Goal: Task Accomplishment & Management: Manage account settings

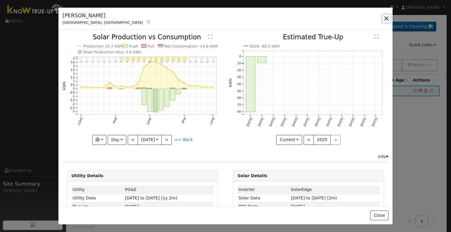
click at [387, 16] on button "button" at bounding box center [386, 18] width 8 height 8
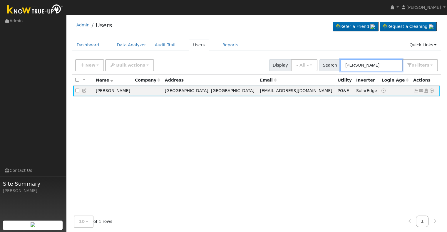
drag, startPoint x: 384, startPoint y: 65, endPoint x: 329, endPoint y: 62, distance: 55.6
click at [329, 62] on div "Search [PERSON_NAME] 0 Filter s Role Show - All - Show Leads Admin Billing Admi…" at bounding box center [378, 65] width 119 height 12
paste input "[PERSON_NAME]"
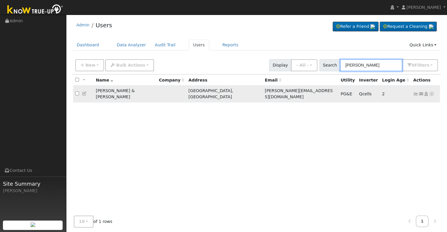
type input "[PERSON_NAME]"
click at [416, 92] on icon at bounding box center [415, 94] width 5 height 4
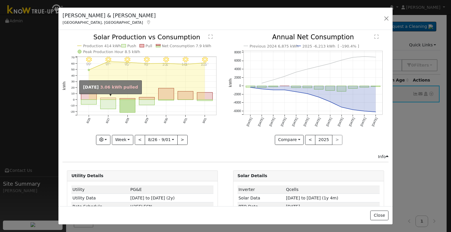
click at [106, 98] on rect "onclick=""" at bounding box center [108, 99] width 16 height 2
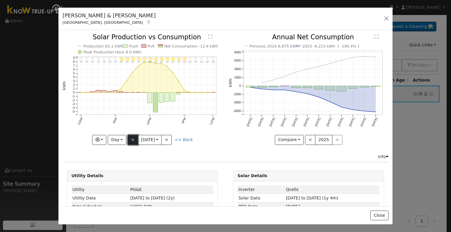
click at [132, 136] on button "<" at bounding box center [133, 140] width 10 height 10
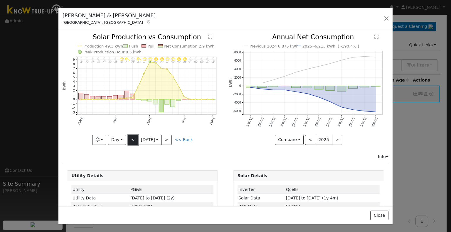
click at [132, 136] on button "<" at bounding box center [133, 140] width 10 height 10
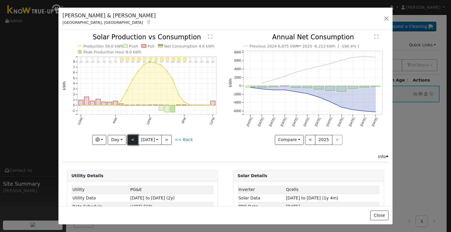
click at [129, 139] on button "<" at bounding box center [133, 140] width 10 height 10
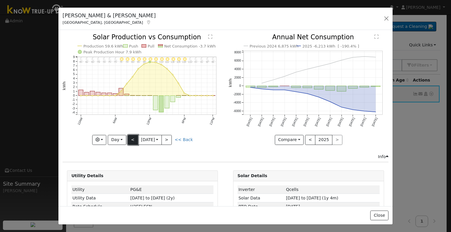
click at [129, 139] on button "<" at bounding box center [133, 140] width 10 height 10
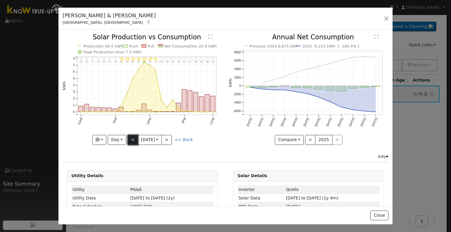
click at [129, 139] on button "<" at bounding box center [133, 140] width 10 height 10
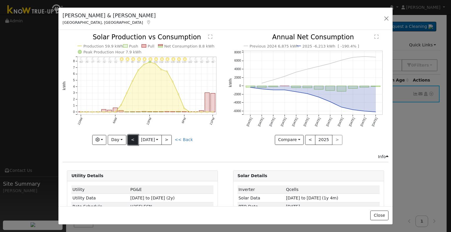
click at [129, 139] on button "<" at bounding box center [133, 140] width 10 height 10
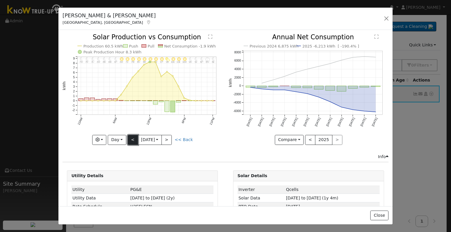
click at [129, 139] on button "<" at bounding box center [133, 140] width 10 height 10
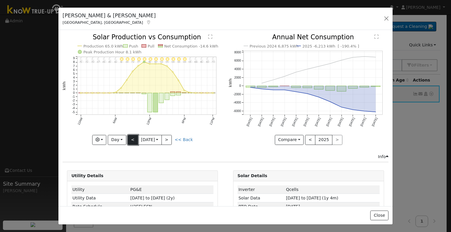
click at [129, 139] on button "<" at bounding box center [133, 140] width 10 height 10
type input "[DATE]"
click at [388, 18] on button "button" at bounding box center [386, 18] width 8 height 8
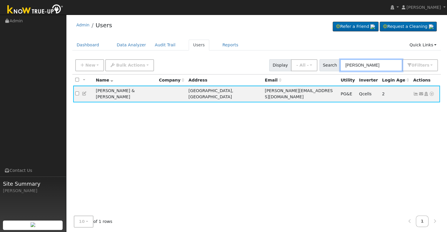
drag, startPoint x: 379, startPoint y: 63, endPoint x: 325, endPoint y: 63, distance: 54.0
click at [325, 63] on div "Search [PERSON_NAME] 0 Filter s Role Show - All - Show Leads Admin Billing Admi…" at bounding box center [378, 65] width 119 height 12
paste input "[PERSON_NAME]"
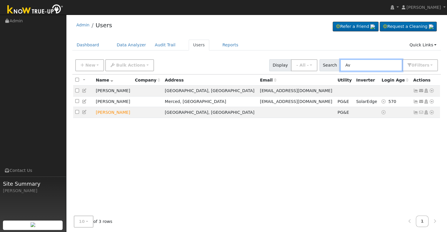
type input "A"
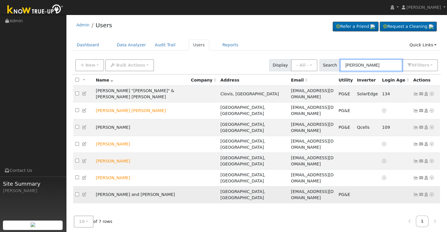
type input "[PERSON_NAME]"
click at [416, 193] on icon at bounding box center [415, 195] width 5 height 4
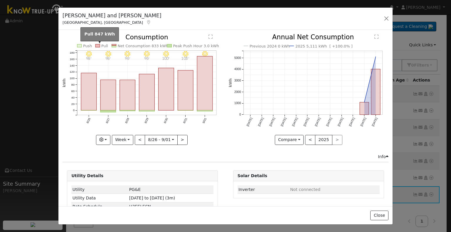
click at [95, 46] on rect at bounding box center [97, 45] width 4 height 3
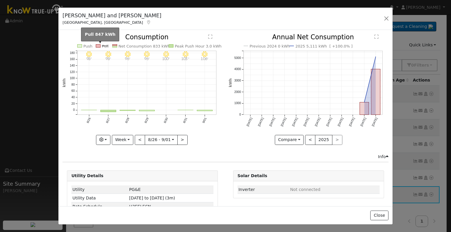
click at [96, 45] on rect at bounding box center [98, 46] width 4 height 3
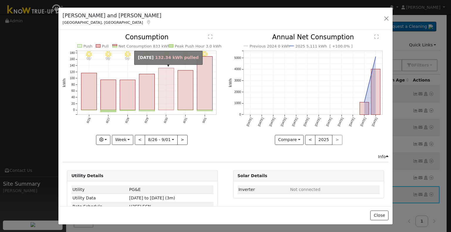
click at [162, 86] on rect "onclick=""" at bounding box center [167, 89] width 16 height 42
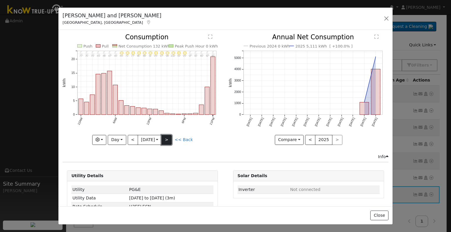
click at [164, 139] on button ">" at bounding box center [166, 140] width 10 height 10
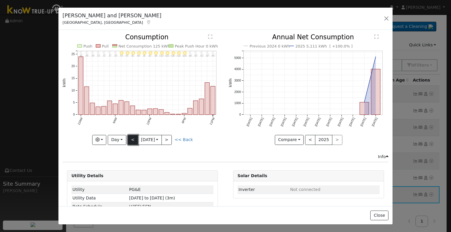
click at [133, 138] on button "<" at bounding box center [133, 140] width 10 height 10
type input "[DATE]"
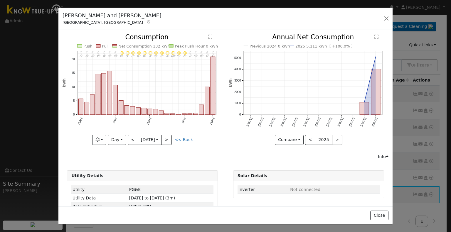
click at [146, 22] on icon at bounding box center [148, 22] width 5 height 4
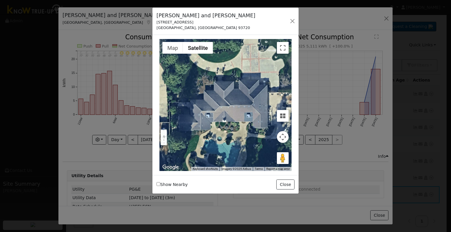
click at [258, 115] on div at bounding box center [225, 105] width 132 height 132
drag, startPoint x: 283, startPoint y: 159, endPoint x: 228, endPoint y: 145, distance: 56.3
click at [228, 145] on div "To activate drag with keyboard, press Alt + Enter. Once in keyboard drag state,…" at bounding box center [225, 105] width 132 height 132
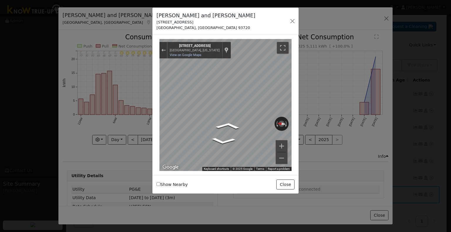
click at [89, 105] on div "[PERSON_NAME] and [PERSON_NAME] [STREET_ADDRESS] - Default Ac... - Default Acco…" at bounding box center [225, 116] width 451 height 232
click at [127, 115] on div "[PERSON_NAME] and [PERSON_NAME] [STREET_ADDRESS] - Default Ac... - Default Acco…" at bounding box center [225, 116] width 451 height 232
click at [121, 138] on div "[PERSON_NAME] and [PERSON_NAME] [STREET_ADDRESS] - Default Ac... - Default Acco…" at bounding box center [225, 116] width 451 height 232
click at [144, 136] on div "[PERSON_NAME] and [PERSON_NAME] [STREET_ADDRESS] - Default Ac... - Default Acco…" at bounding box center [225, 116] width 451 height 232
click at [292, 20] on button "button" at bounding box center [292, 21] width 8 height 8
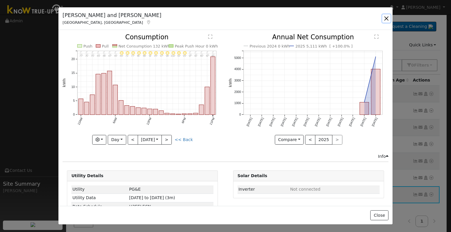
click at [384, 17] on button "button" at bounding box center [386, 18] width 8 height 8
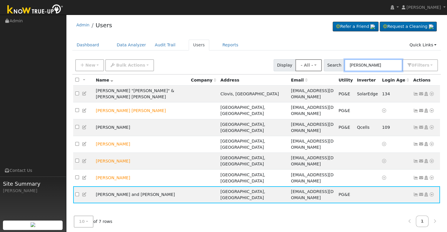
drag, startPoint x: 389, startPoint y: 62, endPoint x: 322, endPoint y: 64, distance: 67.0
click at [322, 64] on div "New Add User Quick Add Quick Connect Quick Convert Lead Bulk Actions Send Email…" at bounding box center [256, 64] width 365 height 14
paste input "[PERSON_NAME] & [PERSON_NAME]"
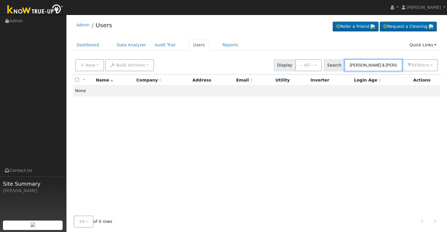
click at [381, 65] on input "[PERSON_NAME] & [PERSON_NAME]" at bounding box center [373, 65] width 58 height 12
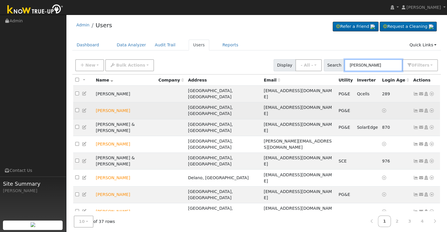
paste input "[PERSON_NAME] & [PERSON_NAME]"
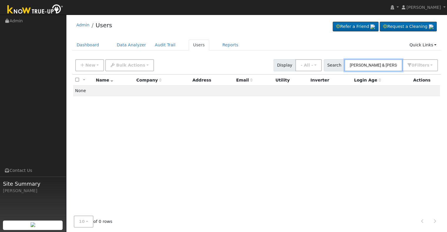
click at [370, 66] on input "[PERSON_NAME] & [PERSON_NAME]" at bounding box center [373, 65] width 58 height 12
type input "[PERSON_NAME]"
drag, startPoint x: 383, startPoint y: 62, endPoint x: 348, endPoint y: 64, distance: 35.6
click at [348, 64] on input "[PERSON_NAME]" at bounding box center [373, 65] width 58 height 12
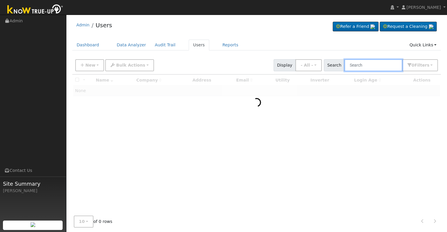
paste input "[PERSON_NAME], Maverick"
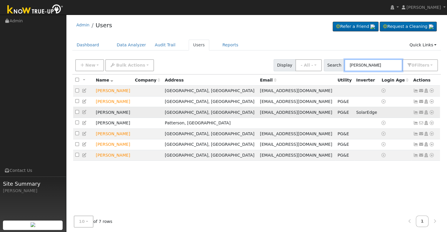
type input "[PERSON_NAME]"
click at [415, 113] on icon at bounding box center [415, 112] width 5 height 4
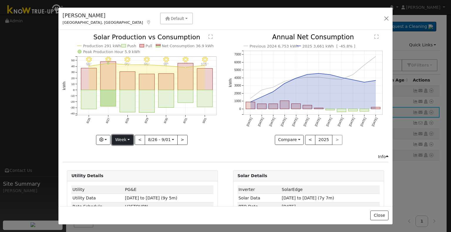
click at [128, 137] on button "Week" at bounding box center [122, 140] width 21 height 10
click at [126, 175] on link "Year" at bounding box center [132, 176] width 41 height 8
type input "[DATE]"
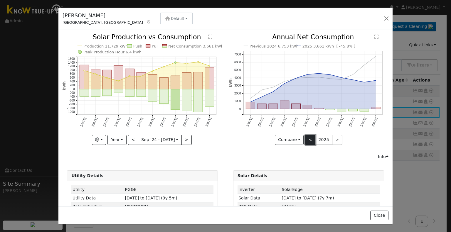
click at [305, 137] on button "<" at bounding box center [310, 140] width 10 height 10
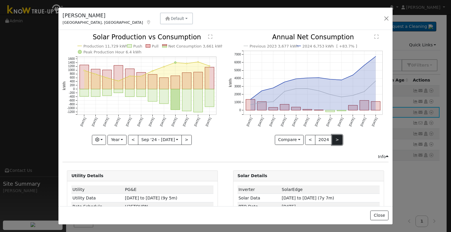
click at [332, 136] on button ">" at bounding box center [337, 140] width 10 height 10
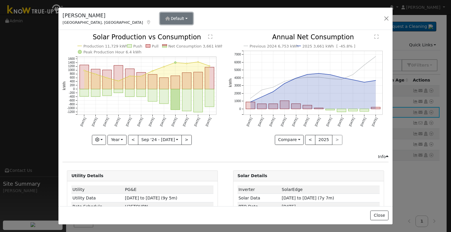
click at [160, 21] on button "Default" at bounding box center [176, 19] width 33 height 12
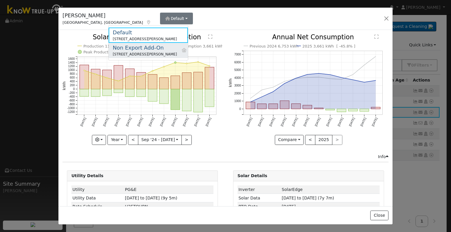
click at [133, 52] on div "[STREET_ADDRESS][PERSON_NAME]" at bounding box center [145, 54] width 64 height 5
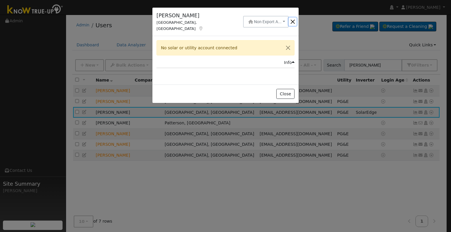
click at [292, 19] on button "button" at bounding box center [293, 22] width 8 height 8
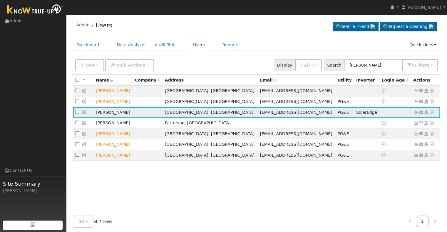
click at [414, 112] on icon at bounding box center [415, 112] width 5 height 4
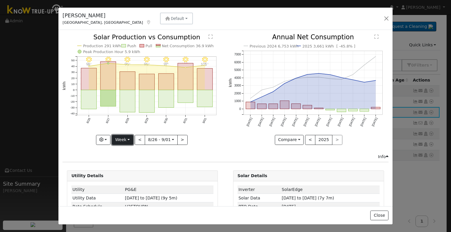
click at [121, 138] on button "Week" at bounding box center [122, 140] width 21 height 10
click at [126, 175] on link "Year" at bounding box center [132, 176] width 41 height 8
type input "[DATE]"
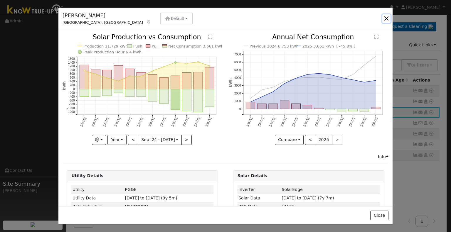
click at [385, 19] on button "button" at bounding box center [386, 18] width 8 height 8
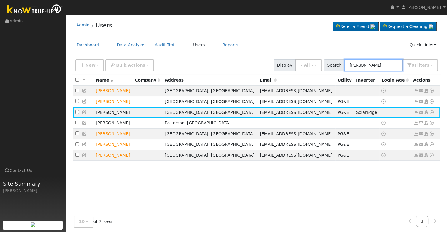
drag, startPoint x: 381, startPoint y: 67, endPoint x: 339, endPoint y: 66, distance: 41.7
click at [339, 67] on div "Search [PERSON_NAME] 0 Filter s Role Show - All - Show Leads Admin Billing Admi…" at bounding box center [381, 65] width 114 height 12
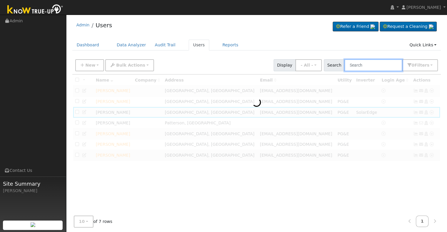
paste input "[PERSON_NAME]"
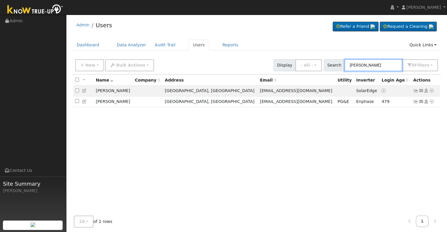
type input "[PERSON_NAME]"
click at [415, 91] on icon at bounding box center [415, 91] width 5 height 4
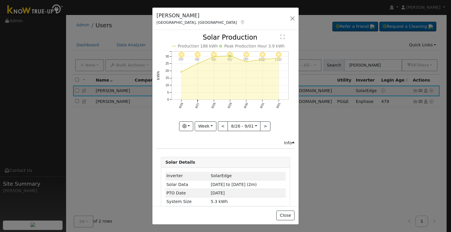
click at [368, 157] on div "[PERSON_NAME] Fresno, [GEOGRAPHIC_DATA] Default Account Default Account [STREET…" at bounding box center [225, 116] width 451 height 232
click at [291, 18] on button "button" at bounding box center [292, 18] width 8 height 8
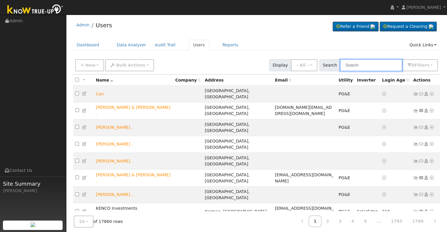
click at [352, 64] on input "text" at bounding box center [371, 65] width 62 height 12
paste input "Tom Aubin"
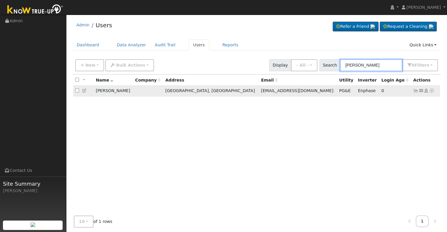
type input "Tom Aubin"
click at [416, 90] on icon at bounding box center [415, 91] width 5 height 4
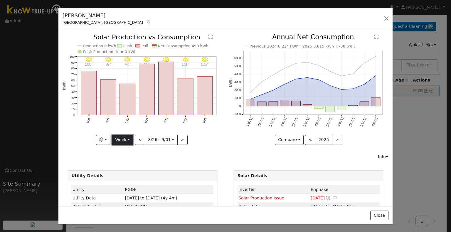
click at [130, 139] on button "Week" at bounding box center [122, 140] width 21 height 10
click at [122, 168] on link "Month" at bounding box center [132, 168] width 41 height 8
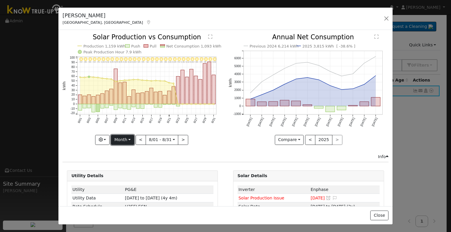
click at [123, 141] on button "Month" at bounding box center [122, 140] width 23 height 10
click at [123, 174] on link "Year" at bounding box center [131, 176] width 41 height 8
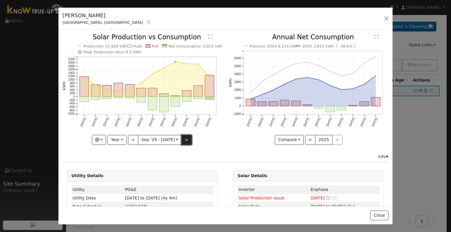
click at [184, 139] on button ">" at bounding box center [186, 140] width 10 height 10
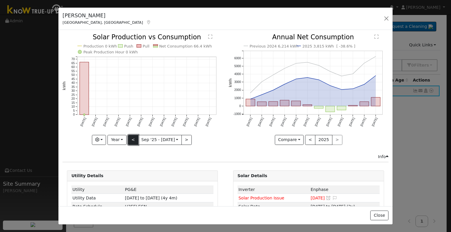
click at [133, 137] on button "<" at bounding box center [133, 140] width 10 height 10
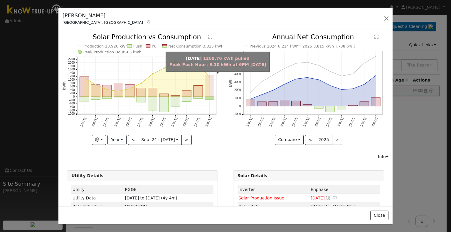
click at [210, 91] on rect "onclick=""" at bounding box center [209, 86] width 9 height 22
type input "2025-08-01"
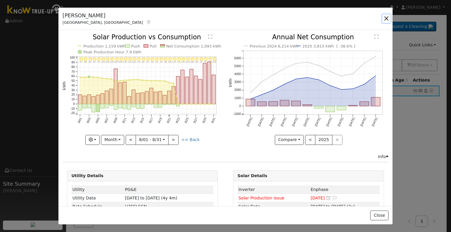
click at [385, 18] on button "button" at bounding box center [386, 18] width 8 height 8
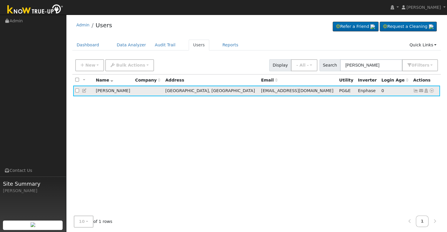
click at [416, 93] on icon at bounding box center [415, 91] width 5 height 4
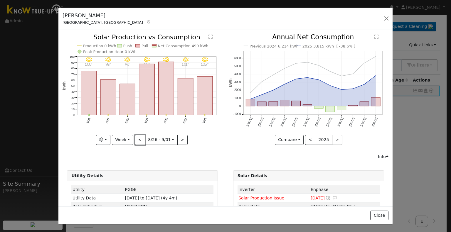
click at [138, 138] on button "<" at bounding box center [140, 140] width 10 height 10
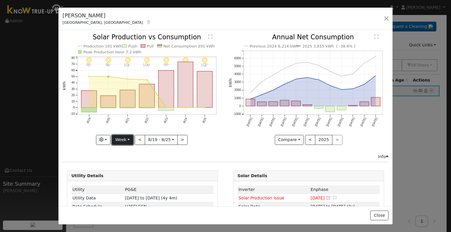
click at [126, 139] on button "Week" at bounding box center [122, 140] width 21 height 10
click at [126, 165] on link "Month" at bounding box center [132, 168] width 41 height 8
type input "2025-08-01"
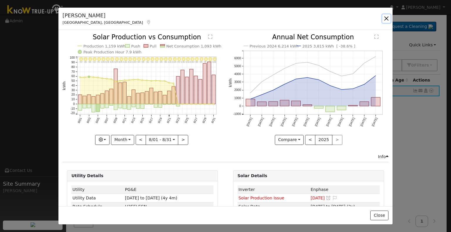
click at [387, 18] on button "button" at bounding box center [386, 18] width 8 height 8
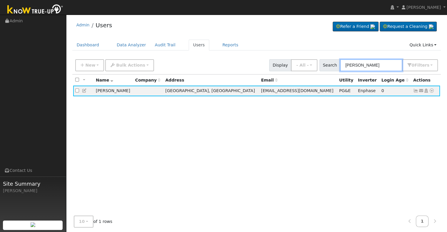
drag, startPoint x: 371, startPoint y: 66, endPoint x: 344, endPoint y: 64, distance: 26.8
click at [344, 64] on input "Tom Aubin" at bounding box center [371, 65] width 62 height 12
paste input "[PERSON_NAME]"
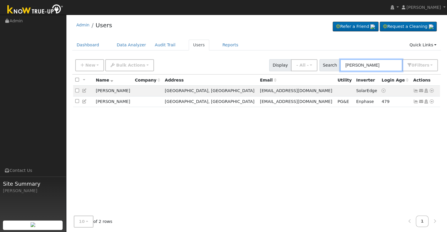
type input "[PERSON_NAME]"
drag, startPoint x: 382, startPoint y: 64, endPoint x: 342, endPoint y: 62, distance: 40.3
click at [342, 62] on div "Search Maria Estrada 0 Filter s Role Show - All - Show Leads Admin Billing Admi…" at bounding box center [378, 65] width 119 height 12
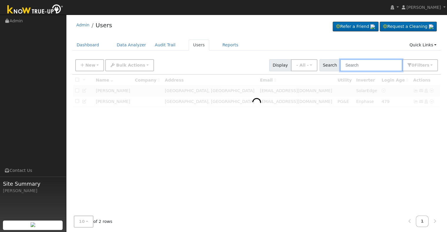
paste input "[PERSON_NAME] and [PERSON_NAME]"
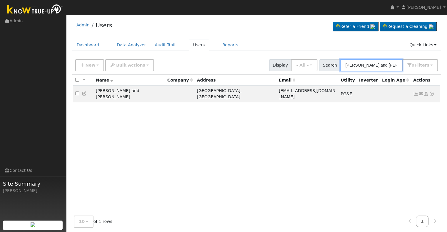
click at [387, 65] on input "[PERSON_NAME] and [PERSON_NAME]" at bounding box center [371, 65] width 62 height 12
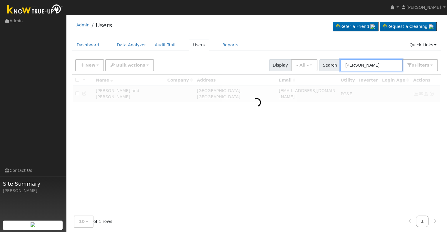
type input "Liang"
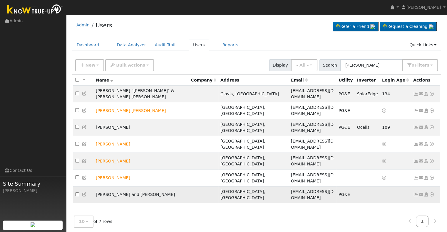
click at [415, 193] on icon at bounding box center [415, 195] width 5 height 4
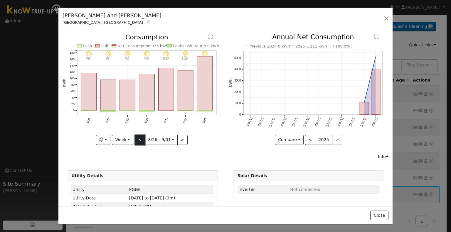
click at [142, 140] on button "<" at bounding box center [140, 140] width 10 height 10
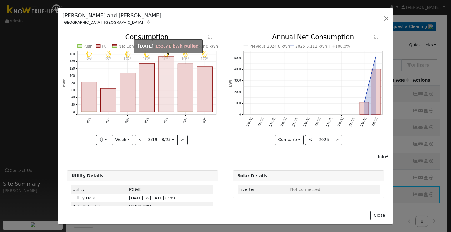
click at [163, 95] on rect "onclick=""" at bounding box center [167, 84] width 16 height 55
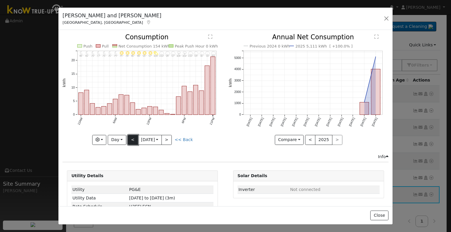
click at [133, 137] on button "<" at bounding box center [133, 140] width 10 height 10
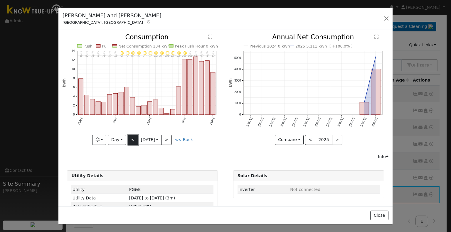
click at [133, 137] on button "<" at bounding box center [133, 140] width 10 height 10
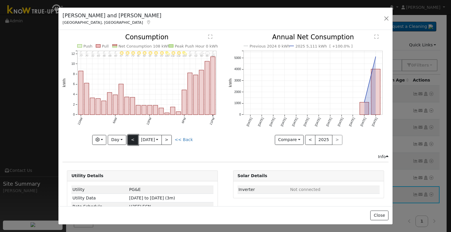
click at [132, 135] on button "<" at bounding box center [133, 140] width 10 height 10
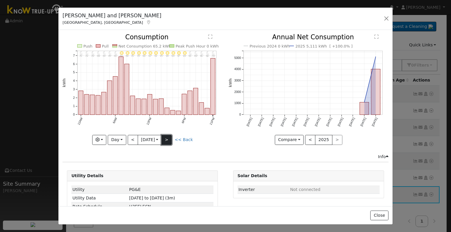
click at [167, 137] on button ">" at bounding box center [166, 140] width 10 height 10
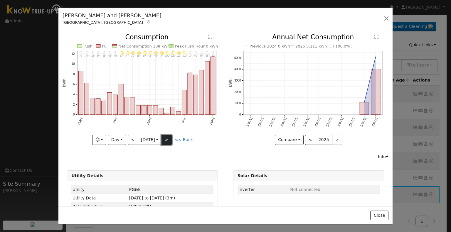
click at [167, 137] on button ">" at bounding box center [166, 140] width 10 height 10
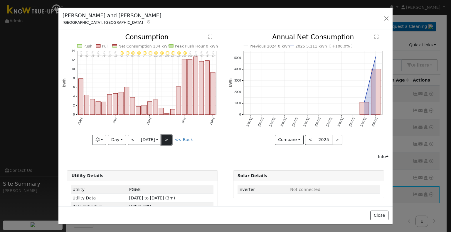
click at [167, 137] on button ">" at bounding box center [166, 140] width 10 height 10
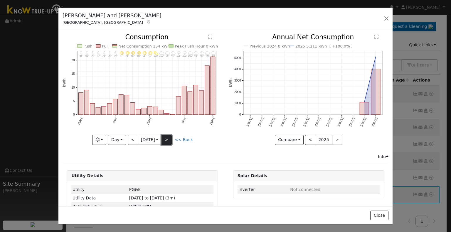
click at [167, 137] on button ">" at bounding box center [166, 140] width 10 height 10
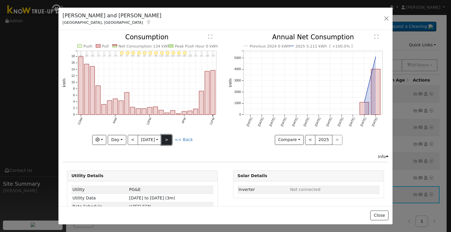
click at [167, 137] on button ">" at bounding box center [166, 140] width 10 height 10
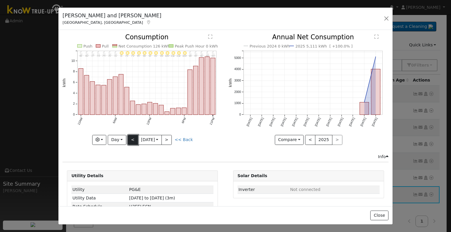
click at [128, 141] on button "<" at bounding box center [133, 140] width 10 height 10
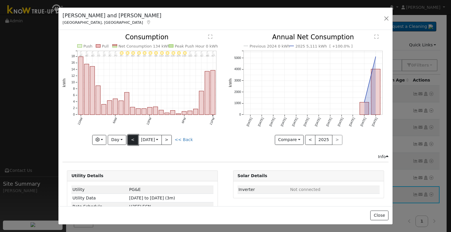
click at [128, 141] on button "<" at bounding box center [133, 140] width 10 height 10
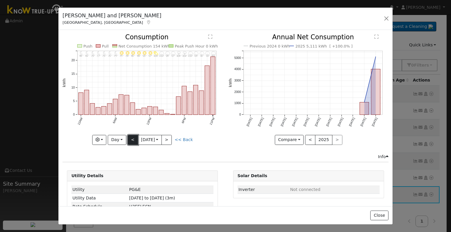
click at [128, 141] on button "<" at bounding box center [133, 140] width 10 height 10
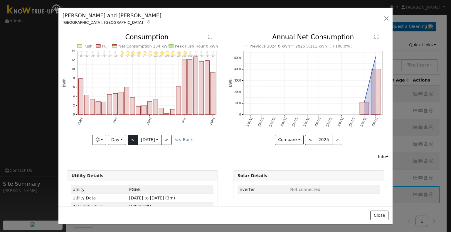
click at [127, 141] on div "Graphs Estimated Production Previous Year Consumption Previous Year Total Consu…" at bounding box center [143, 140] width 160 height 10
click at [134, 137] on button "<" at bounding box center [133, 140] width 10 height 10
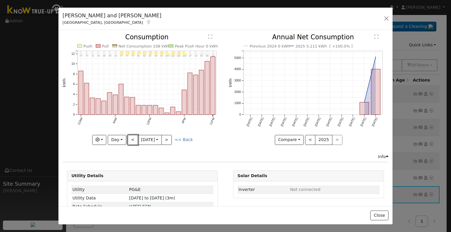
drag, startPoint x: 131, startPoint y: 140, endPoint x: 125, endPoint y: 129, distance: 12.9
click at [131, 139] on button "<" at bounding box center [133, 140] width 10 height 10
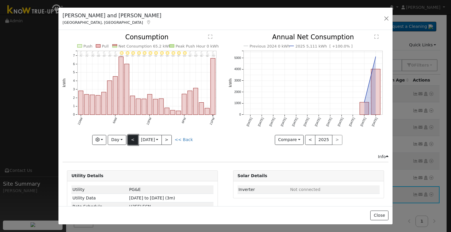
click at [128, 137] on button "<" at bounding box center [133, 140] width 10 height 10
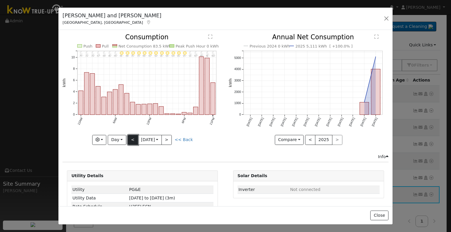
click at [131, 140] on button "<" at bounding box center [133, 140] width 10 height 10
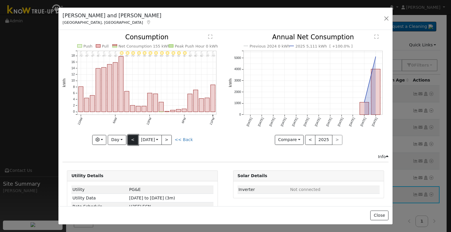
click at [131, 140] on button "<" at bounding box center [133, 140] width 10 height 10
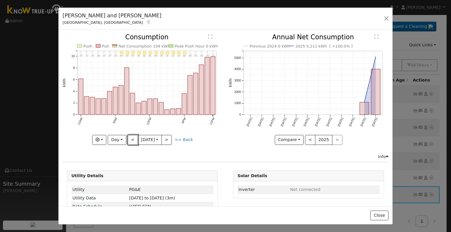
click at [131, 140] on button "<" at bounding box center [133, 140] width 10 height 10
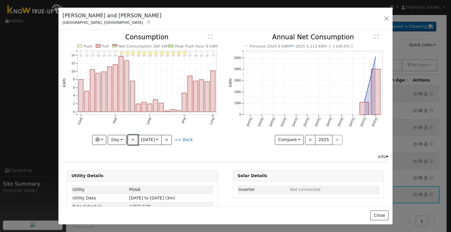
click at [131, 140] on button "<" at bounding box center [133, 140] width 10 height 10
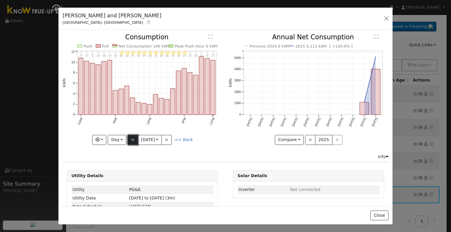
click at [129, 138] on button "<" at bounding box center [133, 140] width 10 height 10
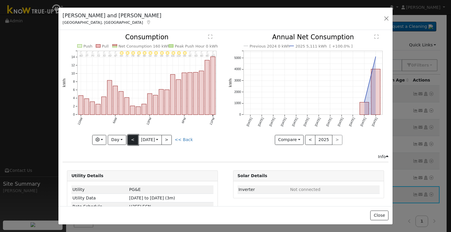
click at [129, 138] on button "<" at bounding box center [133, 140] width 10 height 10
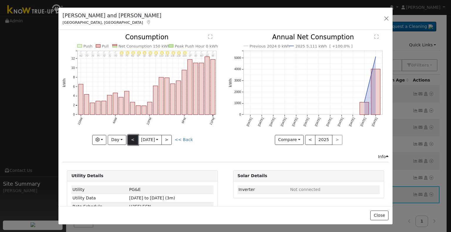
click at [129, 141] on button "<" at bounding box center [133, 140] width 10 height 10
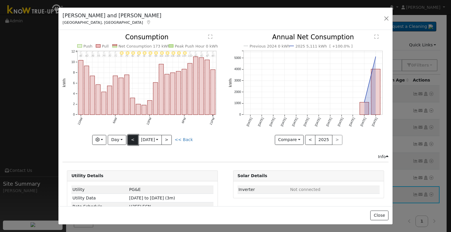
click at [131, 138] on button "<" at bounding box center [133, 140] width 10 height 10
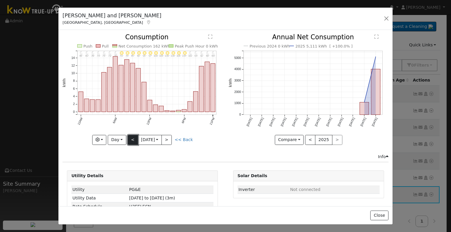
click at [131, 138] on button "<" at bounding box center [133, 140] width 10 height 10
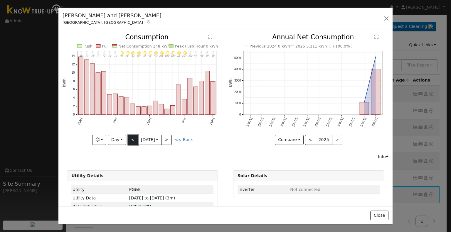
click at [131, 138] on button "<" at bounding box center [133, 140] width 10 height 10
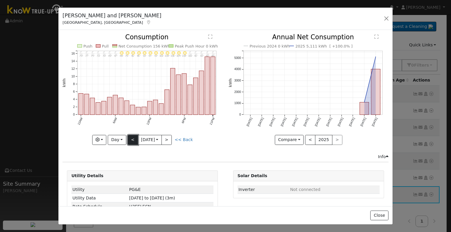
click at [132, 138] on button "<" at bounding box center [133, 140] width 10 height 10
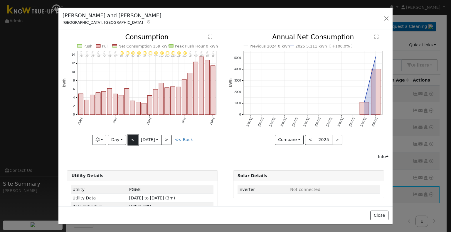
click at [132, 138] on button "<" at bounding box center [133, 140] width 10 height 10
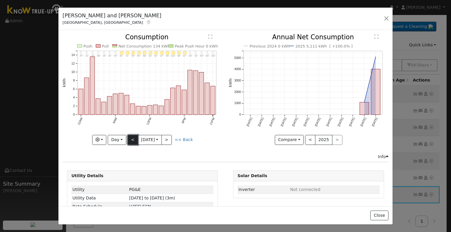
click at [132, 138] on button "<" at bounding box center [133, 140] width 10 height 10
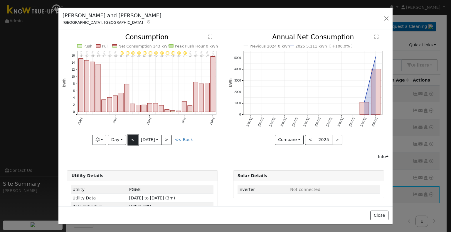
click at [132, 138] on button "<" at bounding box center [133, 140] width 10 height 10
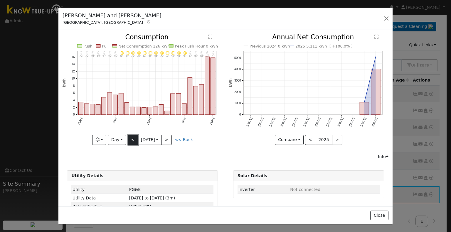
click at [132, 138] on button "<" at bounding box center [133, 140] width 10 height 10
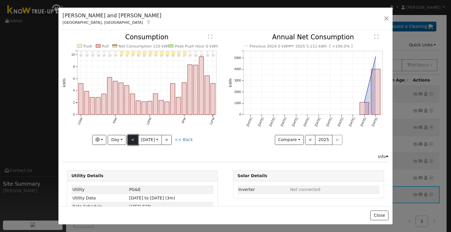
click at [131, 137] on button "<" at bounding box center [133, 140] width 10 height 10
type input "2025-08-02"
